Goal: Task Accomplishment & Management: Complete application form

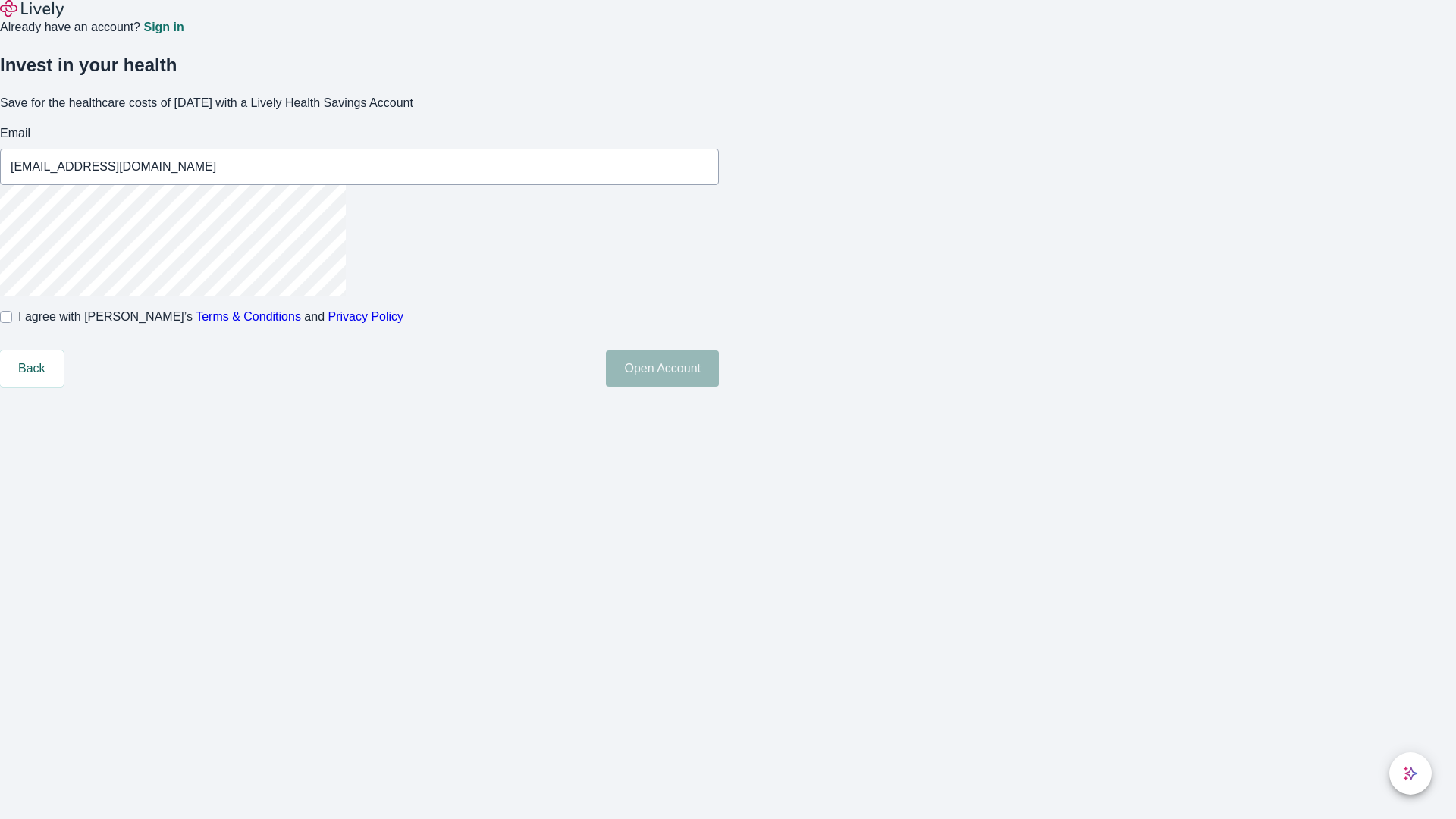
click at [12, 323] on input "I agree with Lively’s Terms & Conditions and Privacy Policy" at bounding box center [6, 316] width 12 height 12
checkbox input "true"
click at [719, 387] on button "Open Account" at bounding box center [663, 368] width 113 height 37
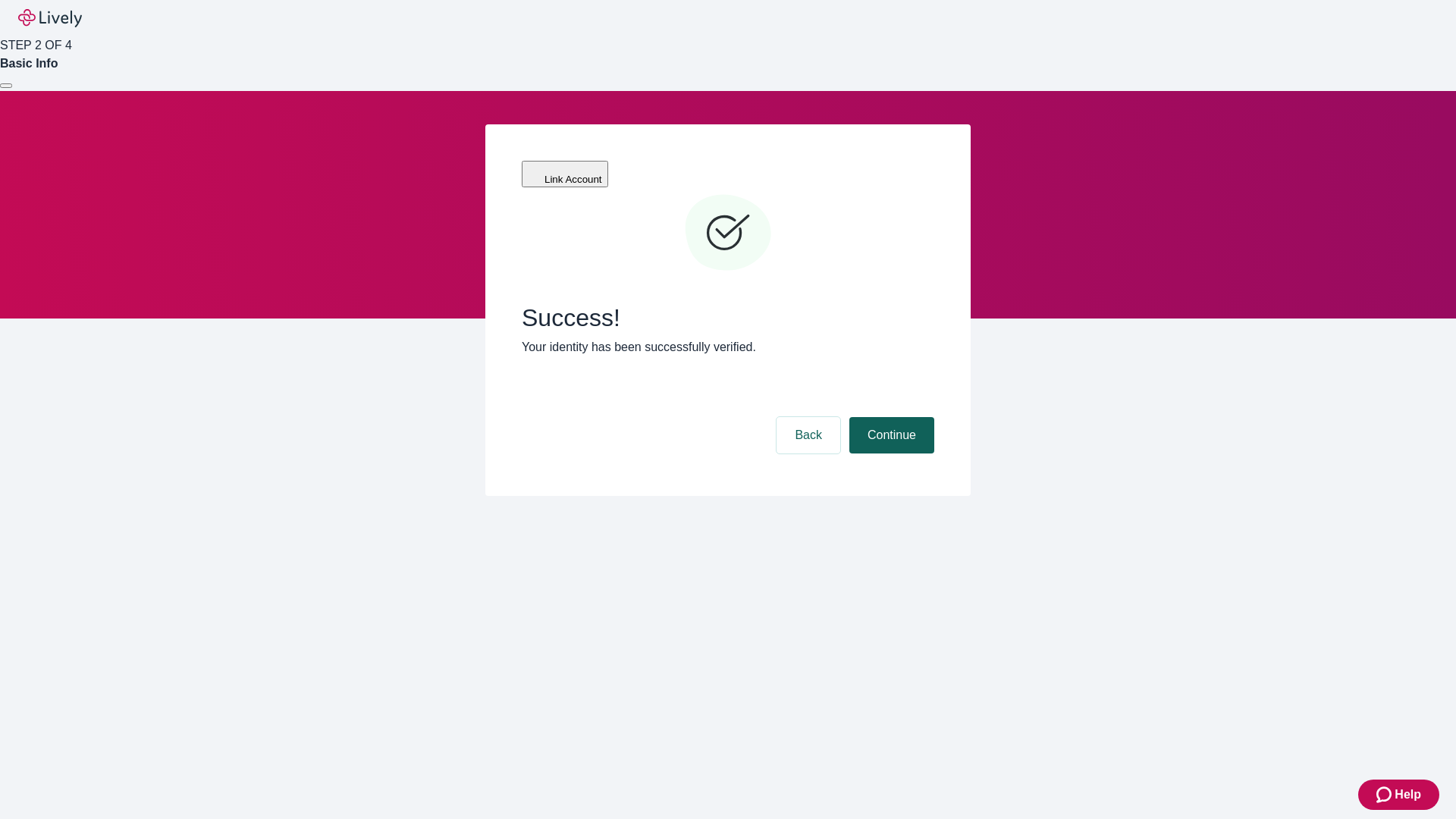
click at [890, 417] on button "Continue" at bounding box center [892, 435] width 85 height 37
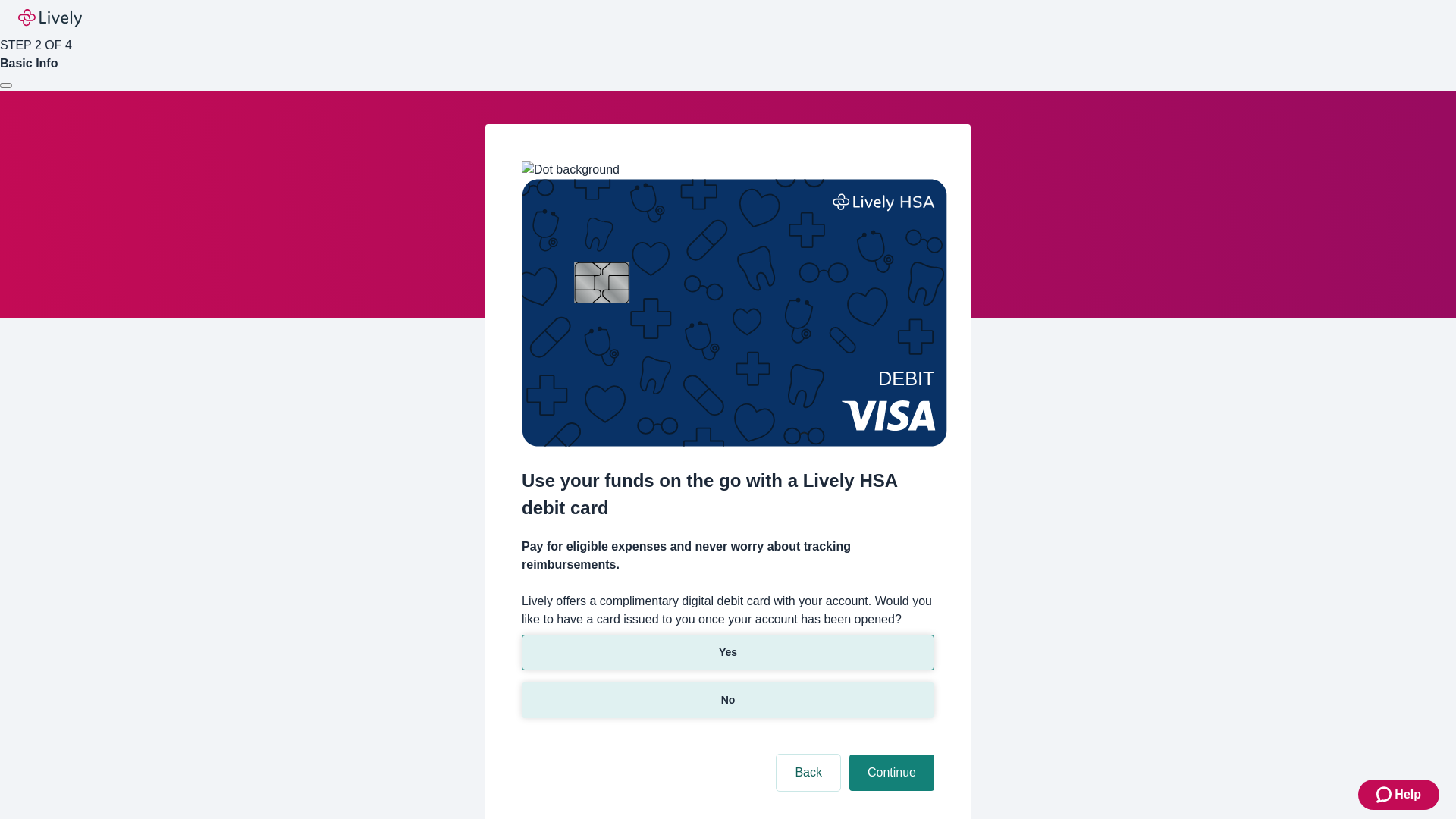
click at [728, 693] on p "No" at bounding box center [728, 701] width 14 height 16
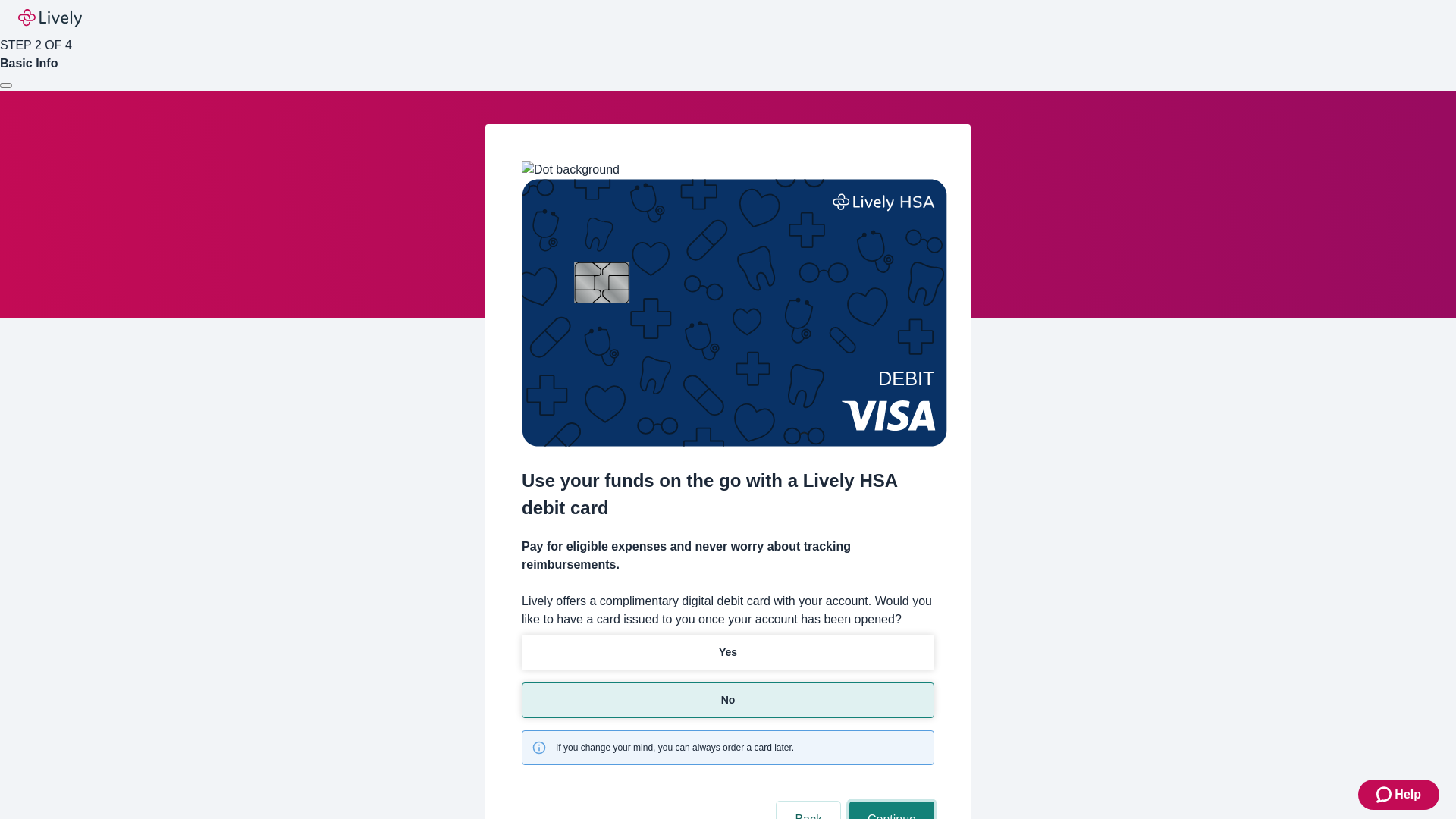
click at [890, 802] on button "Continue" at bounding box center [892, 820] width 85 height 37
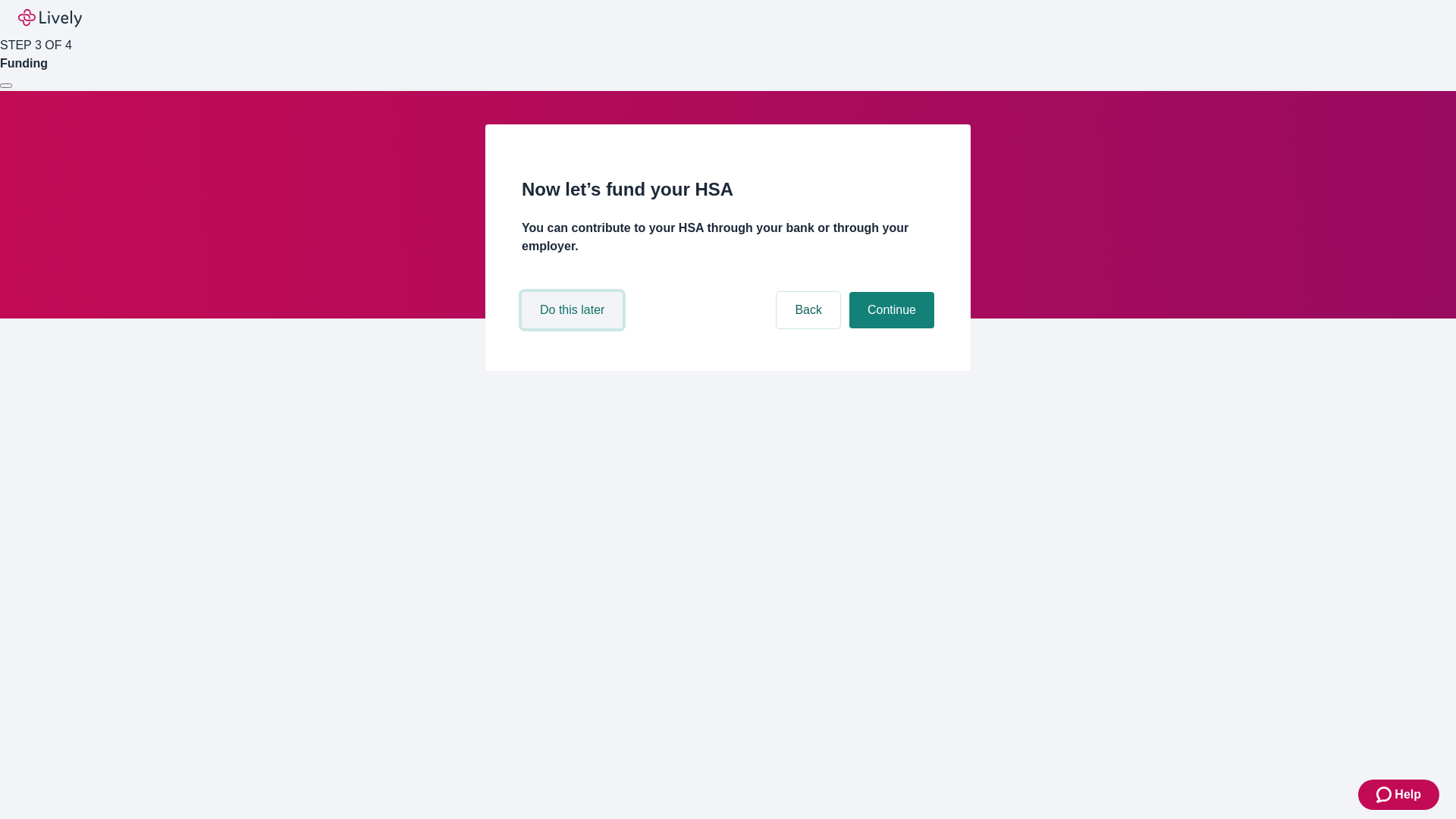
click at [574, 328] on button "Do this later" at bounding box center [571, 309] width 101 height 37
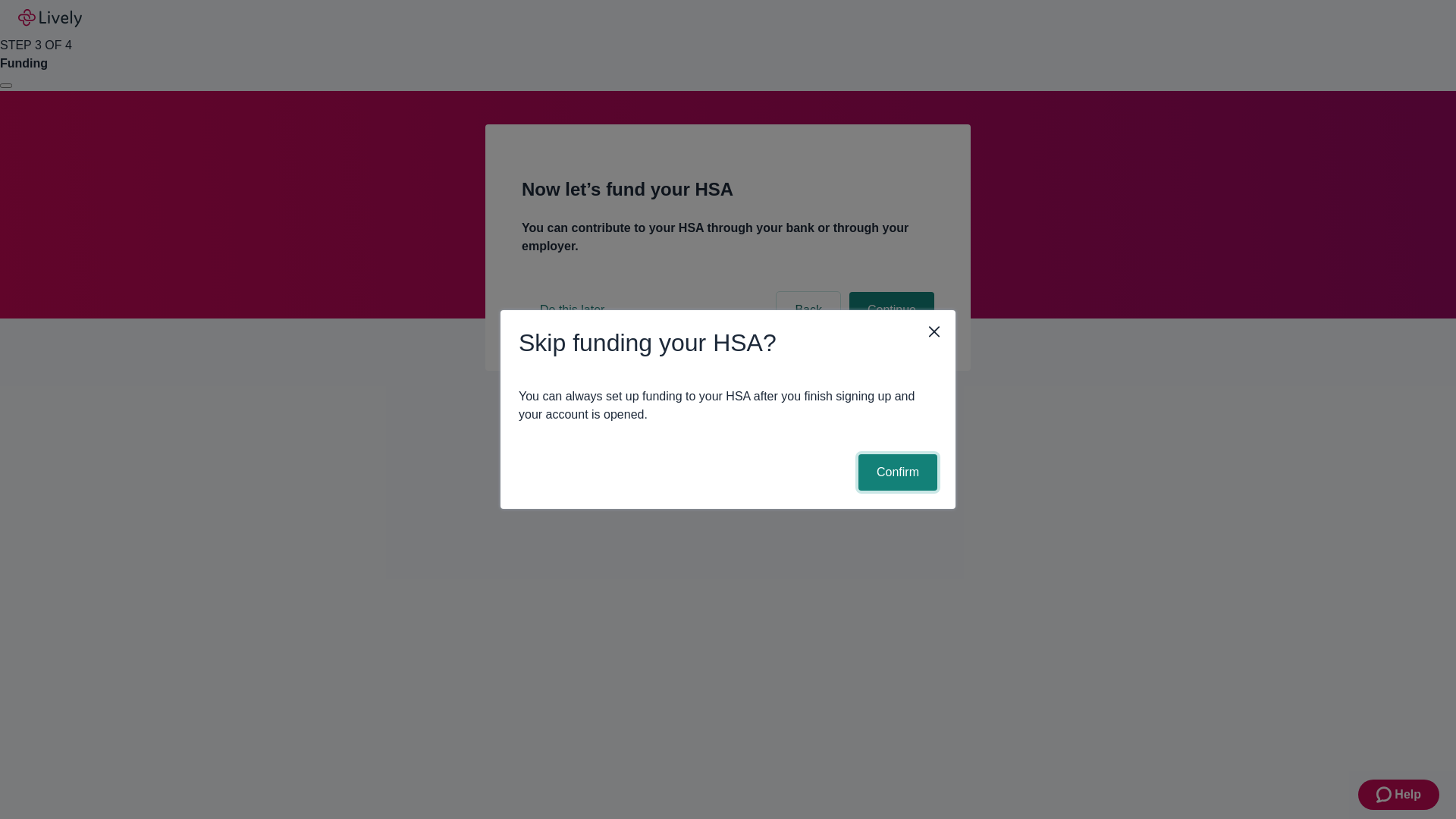
click at [896, 473] on button "Confirm" at bounding box center [898, 473] width 79 height 37
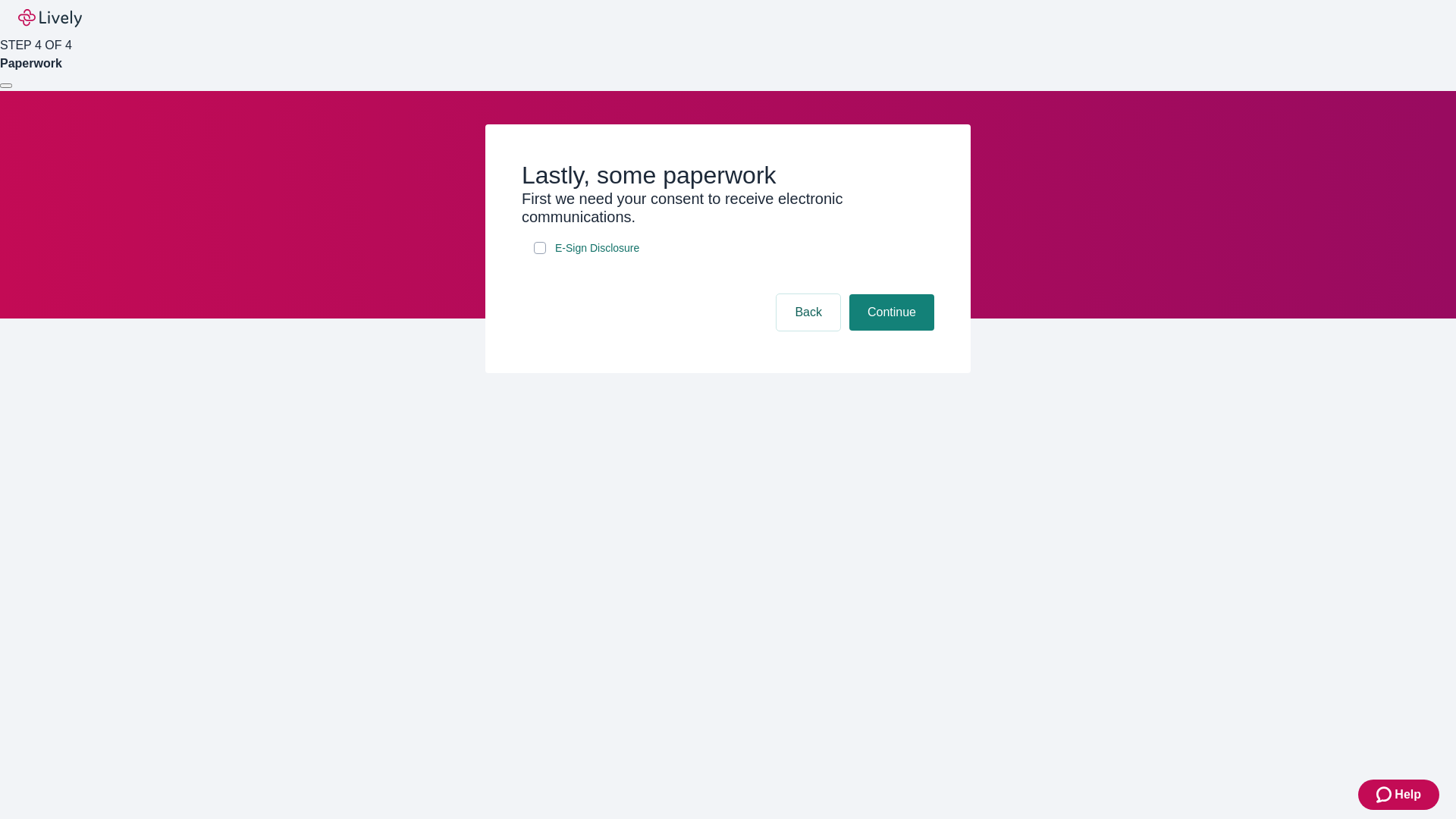
click at [540, 254] on input "E-Sign Disclosure" at bounding box center [540, 248] width 12 height 12
checkbox input "true"
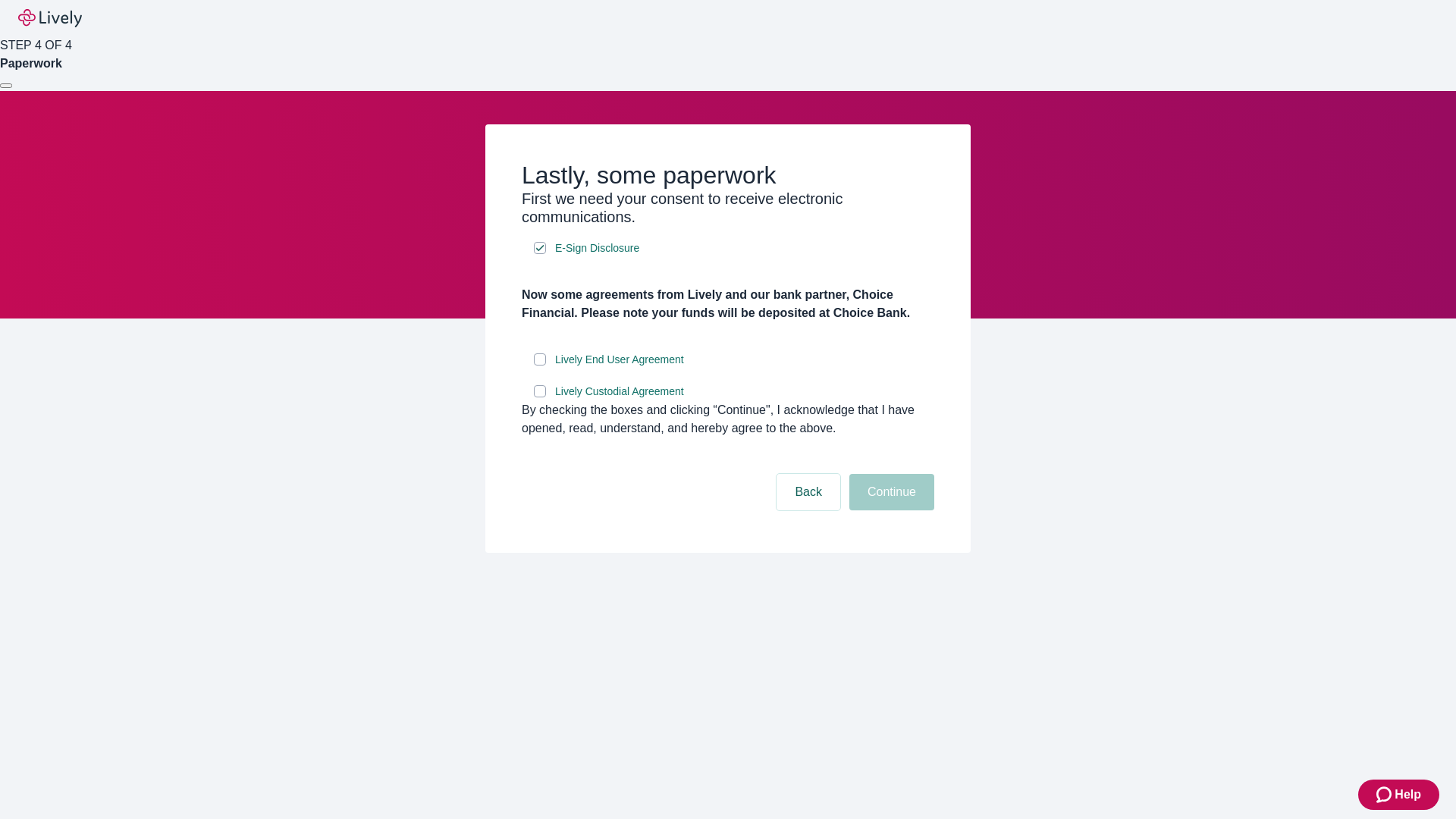
click at [540, 365] on input "Lively End User Agreement" at bounding box center [540, 359] width 12 height 12
checkbox input "true"
click at [540, 397] on input "Lively Custodial Agreement" at bounding box center [540, 391] width 12 height 12
checkbox input "true"
click at [890, 511] on button "Continue" at bounding box center [892, 492] width 85 height 37
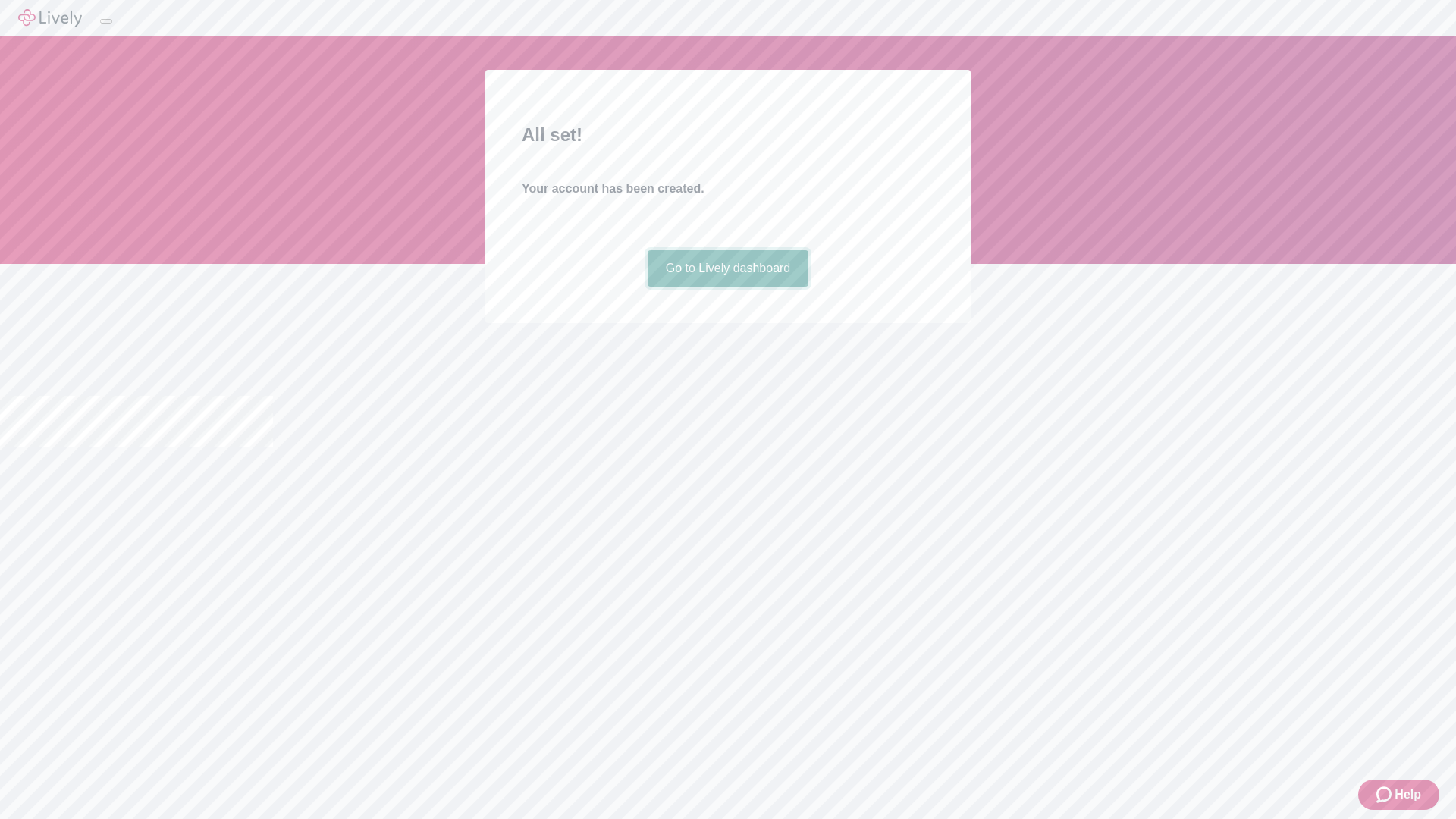
click at [728, 287] on link "Go to Lively dashboard" at bounding box center [728, 268] width 161 height 37
